Goal: Task Accomplishment & Management: Manage account settings

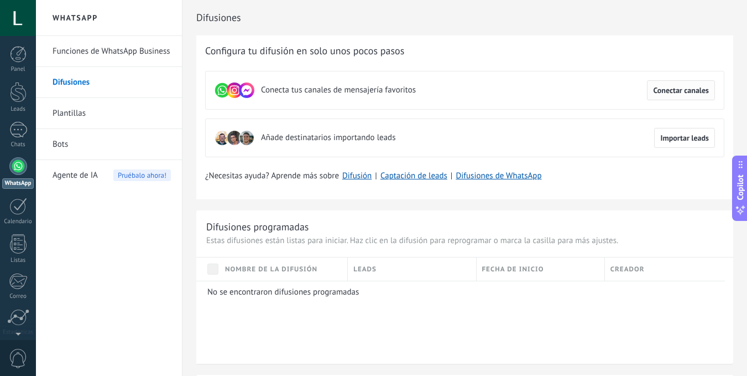
click at [669, 94] on span "Conectar canales" at bounding box center [681, 90] width 56 height 8
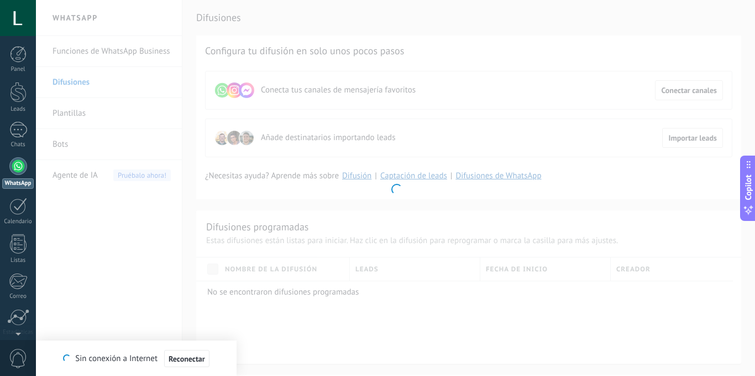
click at [17, 171] on div at bounding box center [18, 166] width 18 height 18
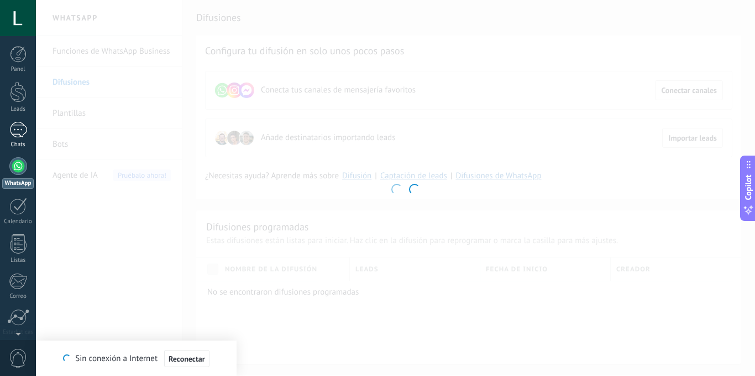
click at [12, 130] on div at bounding box center [18, 130] width 18 height 16
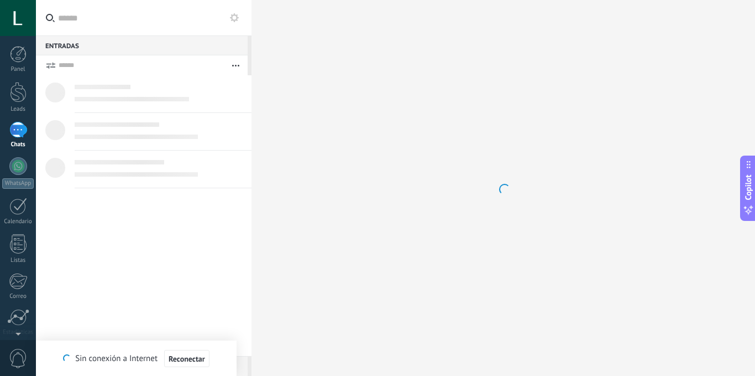
click at [17, 129] on div at bounding box center [18, 130] width 18 height 16
click at [23, 98] on div at bounding box center [18, 92] width 17 height 20
click at [15, 25] on div at bounding box center [18, 18] width 36 height 36
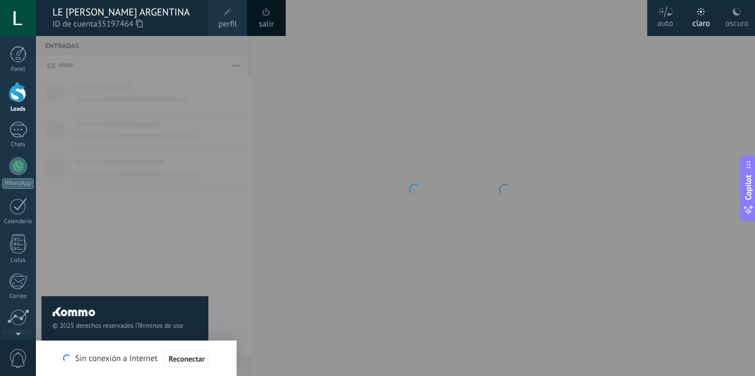
click at [25, 17] on div at bounding box center [18, 18] width 36 height 36
